Goal: Find specific page/section: Find specific page/section

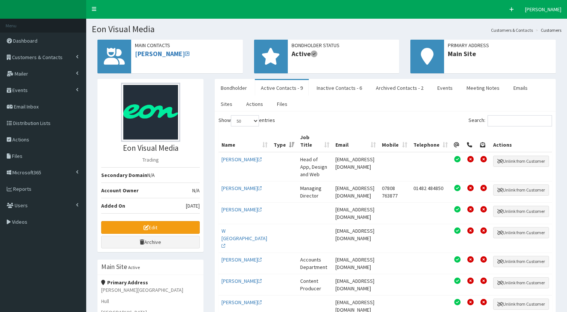
select select "50"
click at [78, 55] on icon at bounding box center [77, 57] width 3 height 4
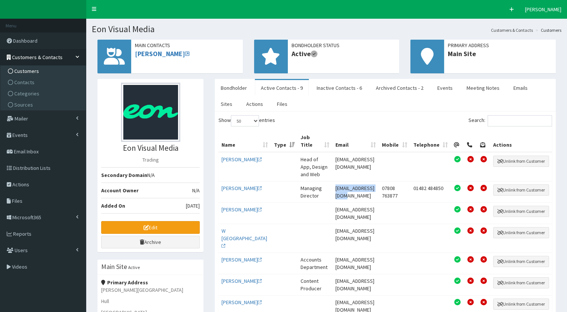
click at [34, 69] on span "Customers" at bounding box center [26, 71] width 25 height 7
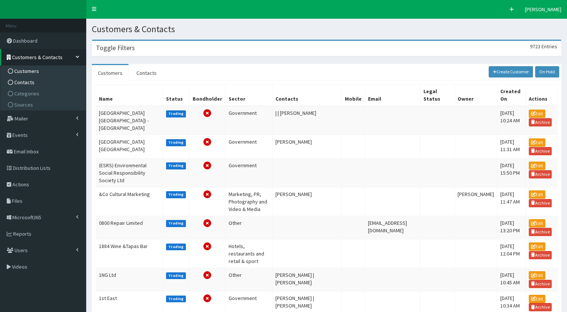
click at [16, 80] on span "Contacts" at bounding box center [24, 82] width 20 height 7
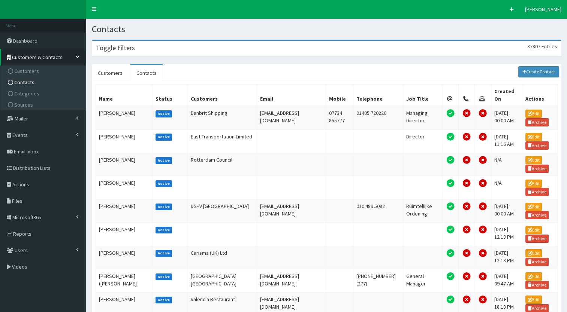
click at [116, 53] on div "Toggle Filters 37807 Entries" at bounding box center [326, 48] width 468 height 15
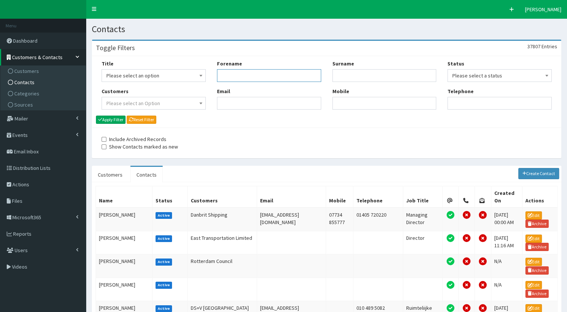
click at [242, 77] on input "Forename" at bounding box center [269, 75] width 104 height 13
click at [240, 75] on input "Forename" at bounding box center [269, 75] width 104 height 13
type input "pat"
click at [342, 74] on input "Surname" at bounding box center [384, 75] width 104 height 13
type input "coyle"
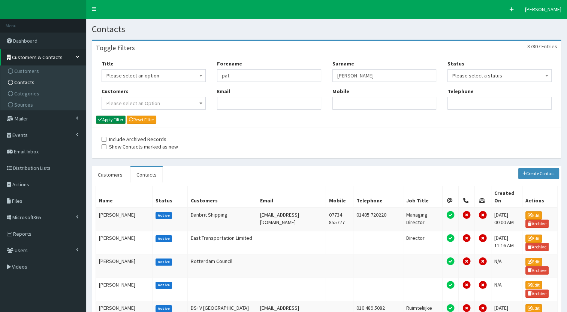
click at [101, 121] on icon "submit" at bounding box center [100, 119] width 4 height 4
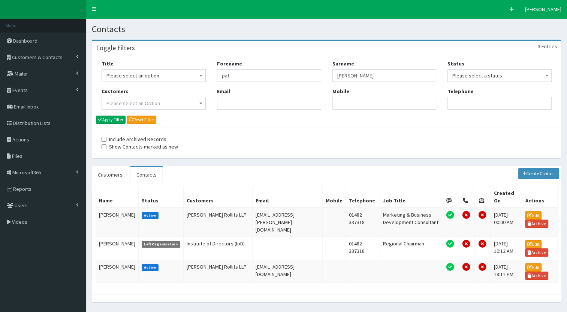
click at [260, 84] on div "Forename pat Email" at bounding box center [268, 87] width 115 height 55
drag, startPoint x: 286, startPoint y: 206, endPoint x: 231, endPoint y: 209, distance: 55.5
click at [252, 209] on td "pat.coyle@wcrlaw.co.uk" at bounding box center [287, 222] width 70 height 29
copy td "pat.coyle@wcrlaw.co.uk"
